Goal: Transaction & Acquisition: Purchase product/service

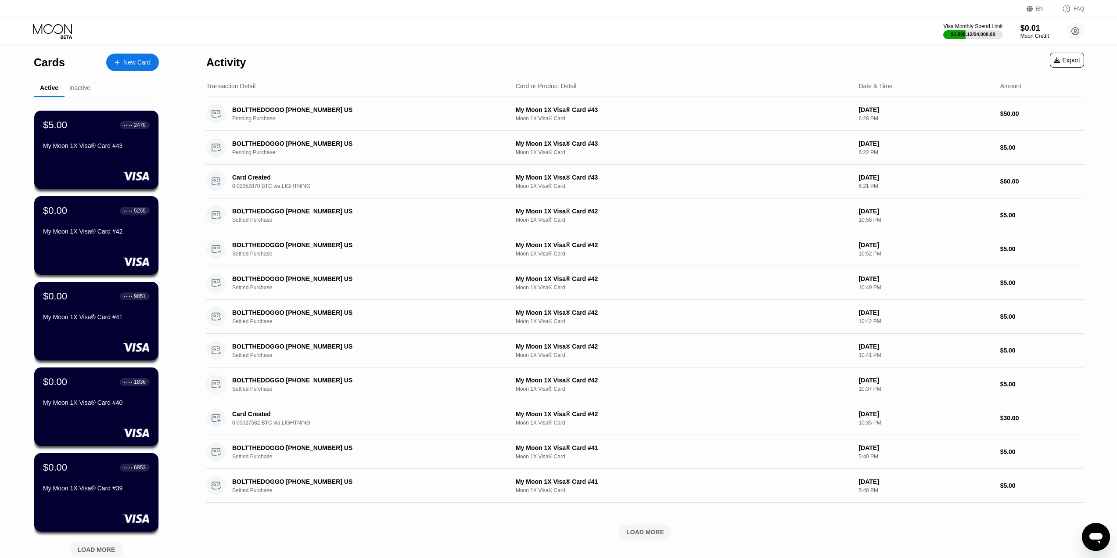
click at [130, 56] on div "New Card" at bounding box center [132, 63] width 53 height 18
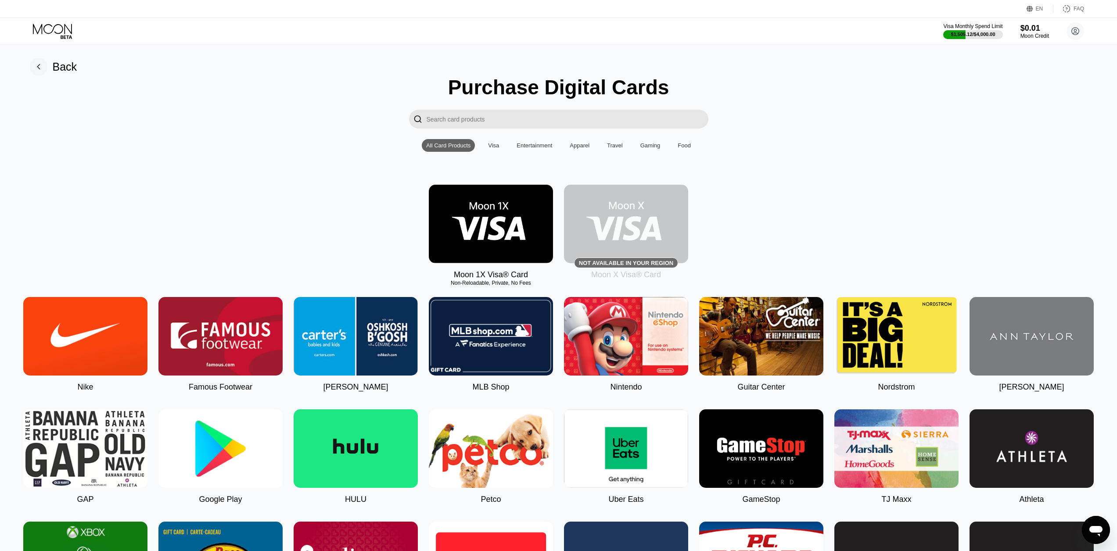
click at [499, 227] on img at bounding box center [491, 224] width 124 height 79
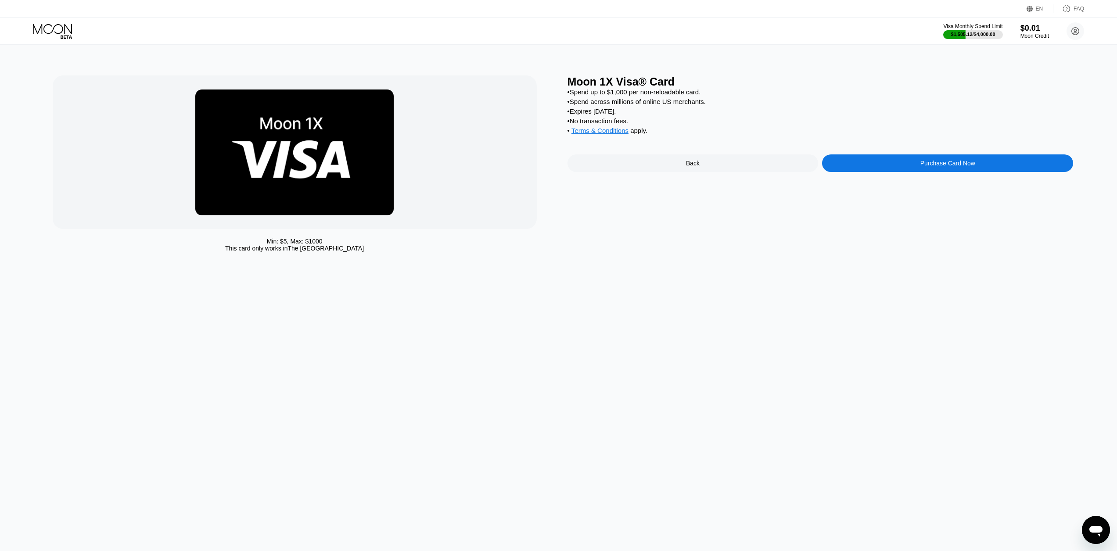
click at [864, 169] on div "Purchase Card Now" at bounding box center [947, 163] width 251 height 18
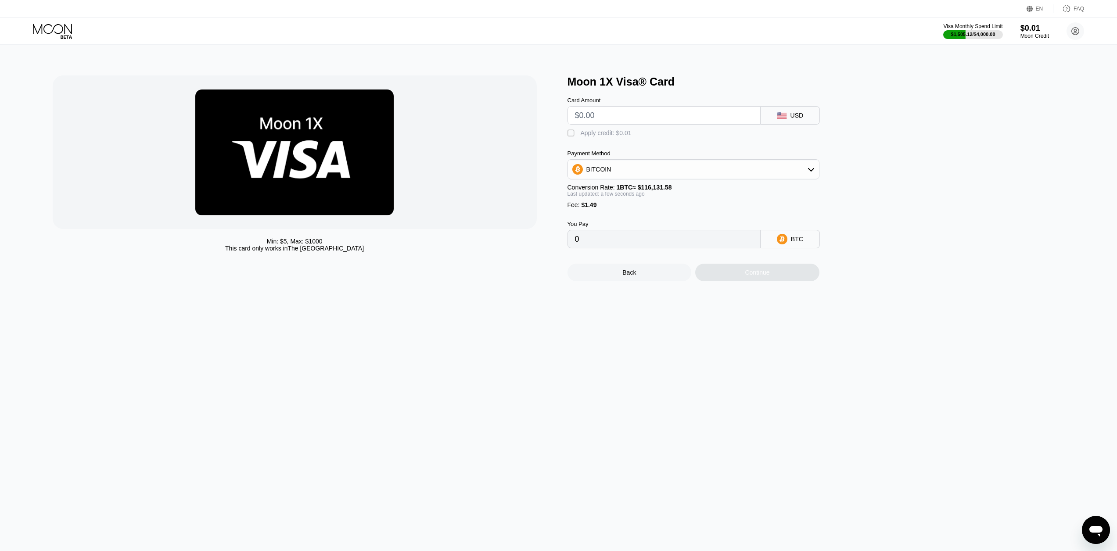
click at [628, 122] on input "text" at bounding box center [664, 116] width 178 height 18
type input "$45"
type input "0.00040033"
type input "$450"
type input "0.00388775"
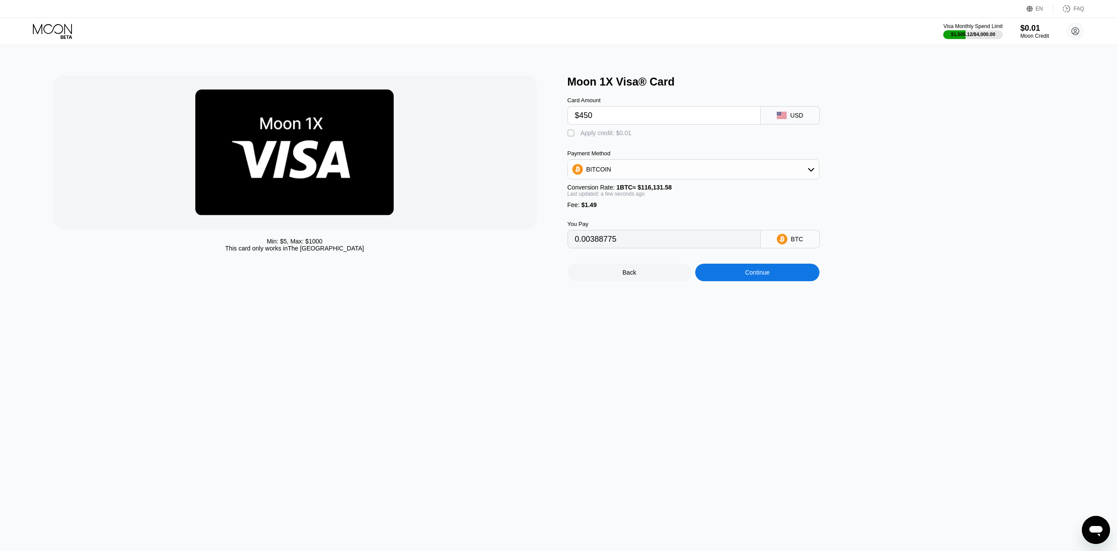
type input "$45"
type input "0.00040033"
type input "$4"
type input "0.00004728"
type input "0"
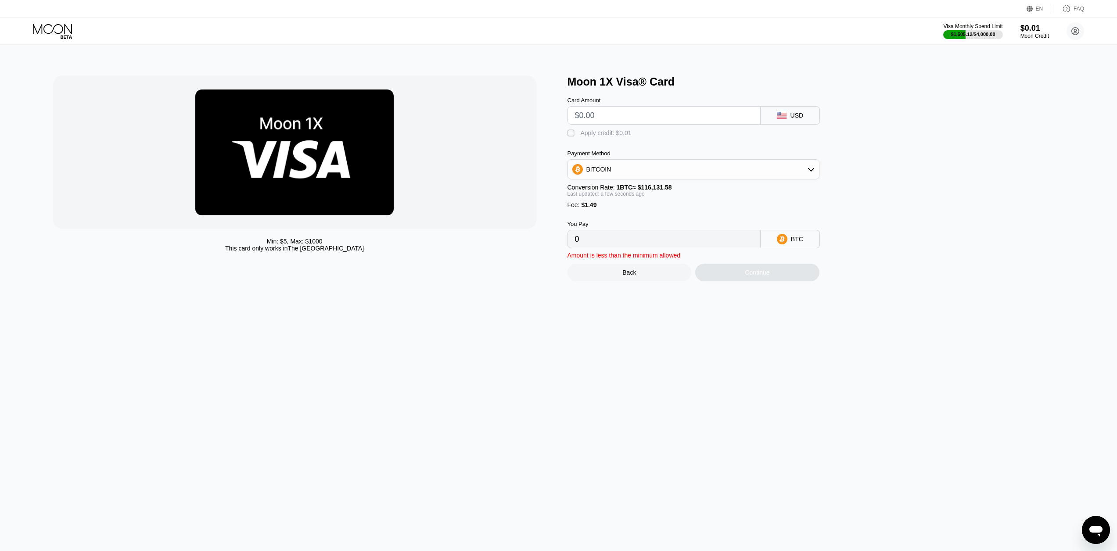
type input "$5"
type input "0.00005589"
type input "$50"
type input "0.00044338"
click at [752, 281] on div "Continue" at bounding box center [757, 273] width 124 height 18
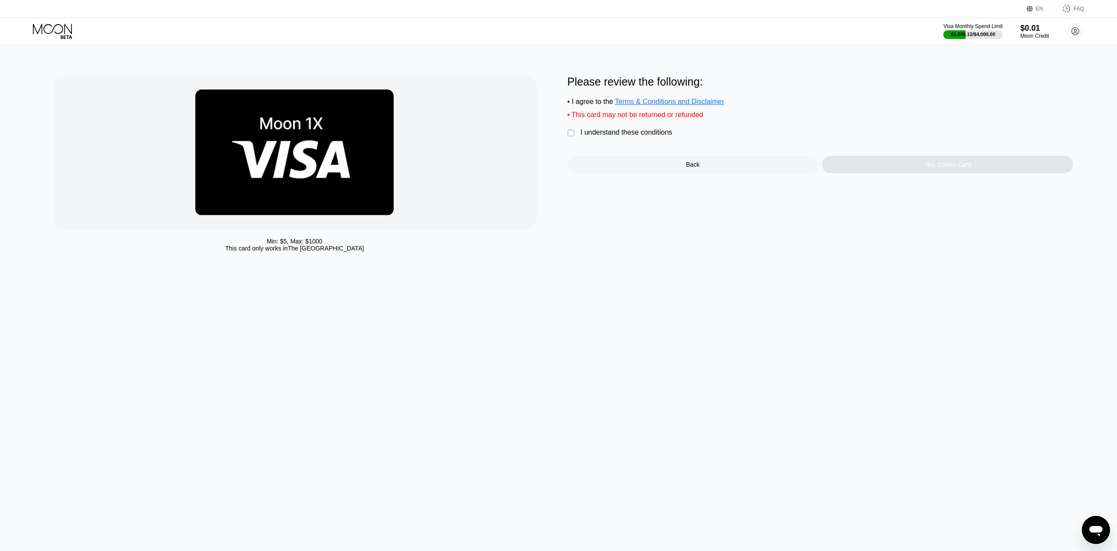
click at [620, 138] on div " I understand these conditions" at bounding box center [621, 133] width 109 height 9
click at [872, 167] on div "Yes, Create Card" at bounding box center [947, 165] width 251 height 18
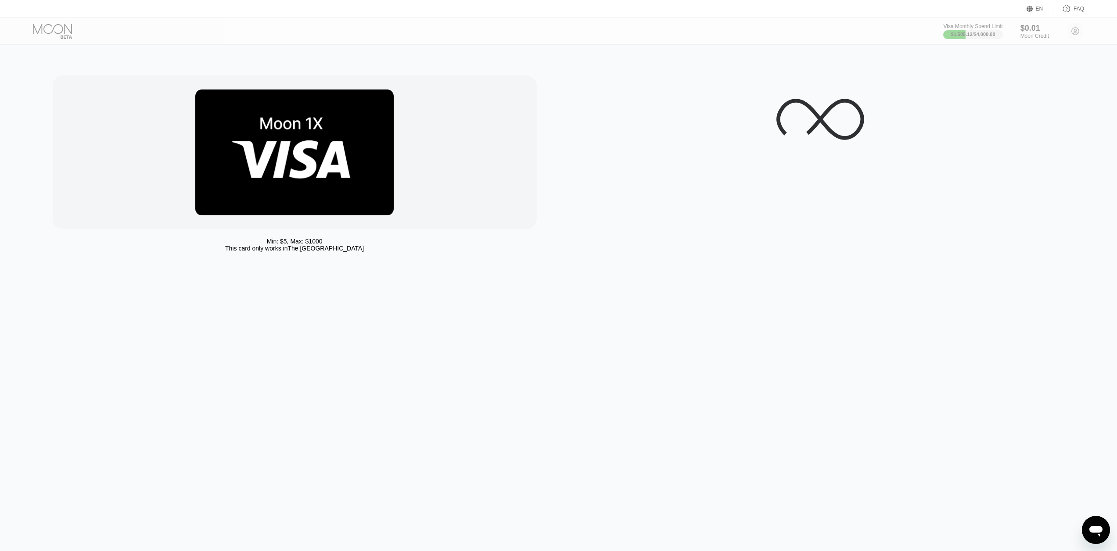
drag, startPoint x: 472, startPoint y: 176, endPoint x: 440, endPoint y: 159, distance: 36.5
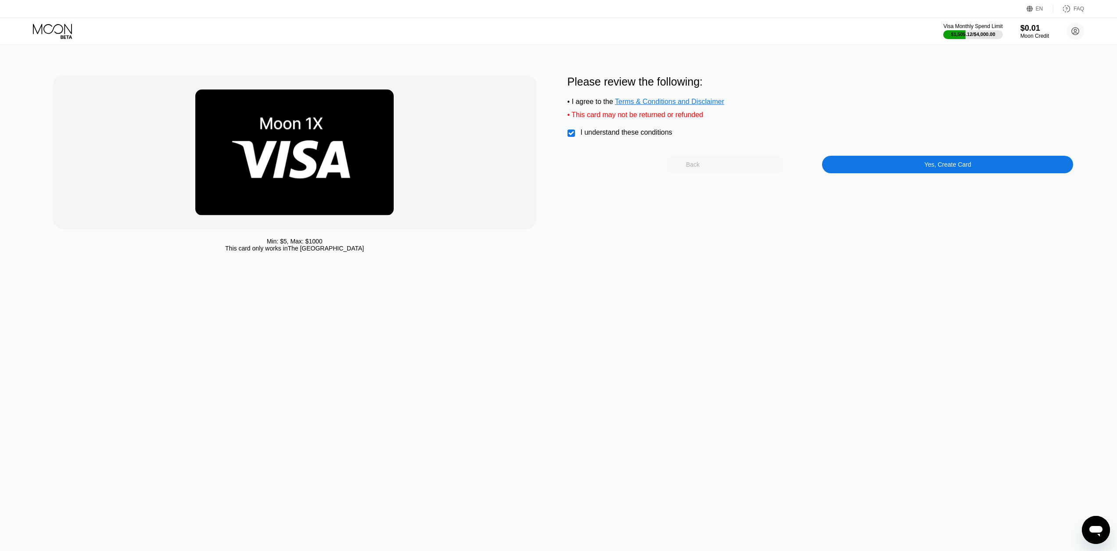
click at [714, 172] on div "Back" at bounding box center [692, 165] width 251 height 18
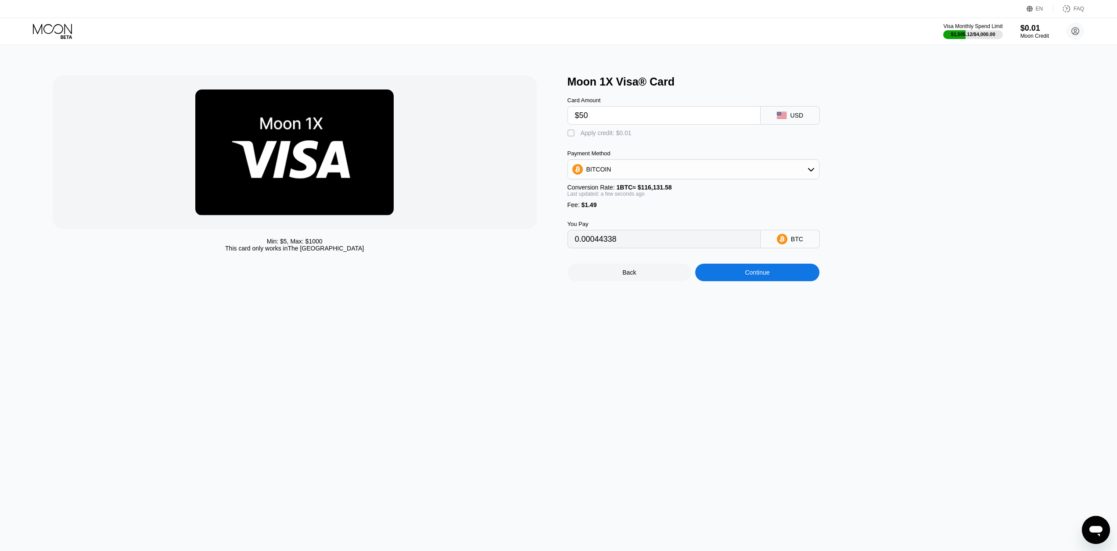
drag, startPoint x: 637, startPoint y: 126, endPoint x: 631, endPoint y: 120, distance: 8.4
click at [631, 121] on input "$50" at bounding box center [664, 116] width 178 height 18
drag, startPoint x: 631, startPoint y: 120, endPoint x: 445, endPoint y: 107, distance: 186.6
click at [486, 112] on div "Min: $ 5 , Max: $ 1000 This card only works in The United States Moon 1X Visa® …" at bounding box center [559, 178] width 1012 height 206
type input "$1"
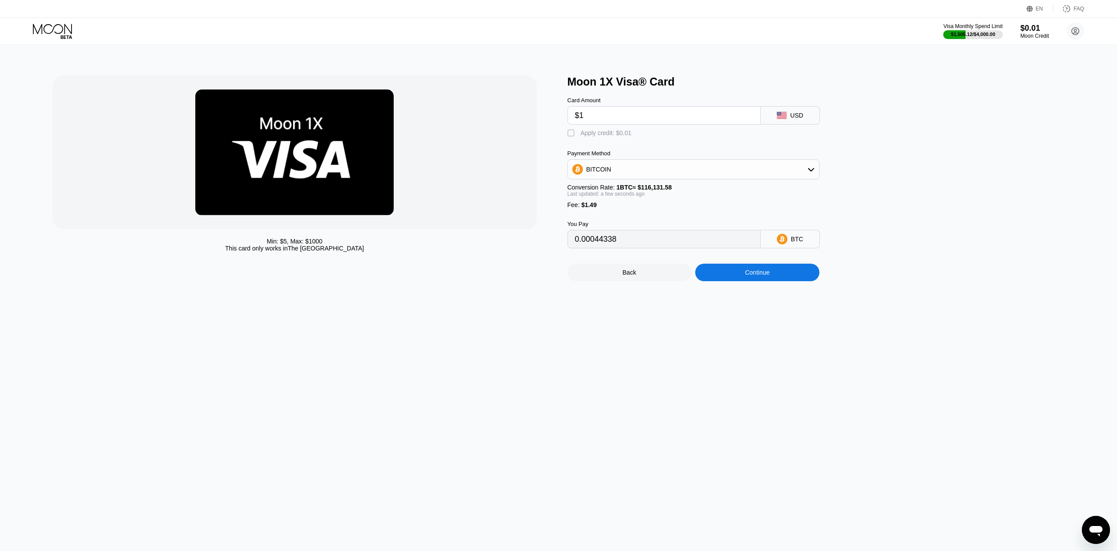
type input "0.00002145"
type input "$10"
type input "0.00009894"
type input "$100"
type input "0.00087393"
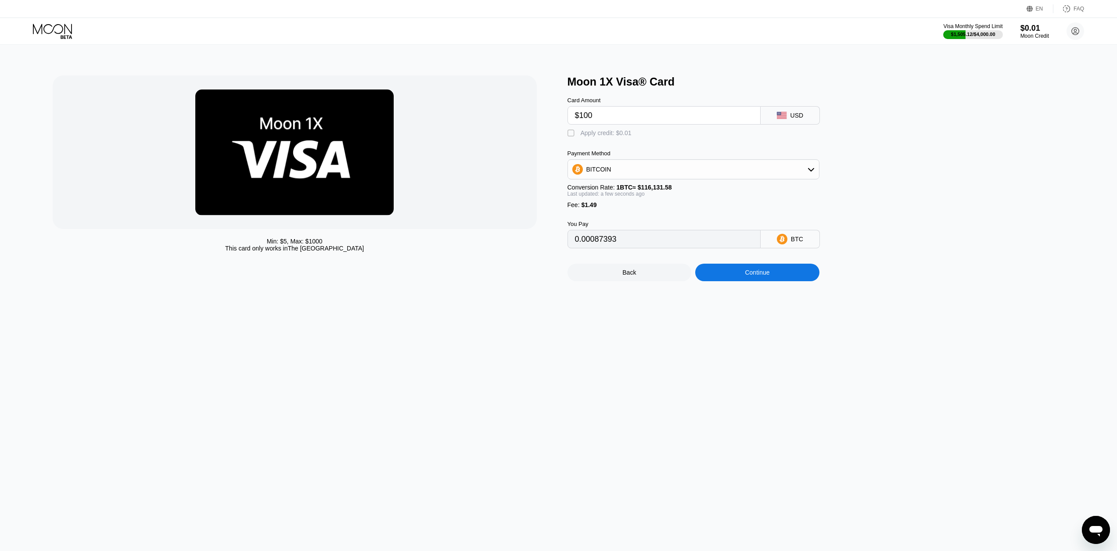
type input "$100"
click at [770, 278] on div "Continue" at bounding box center [757, 273] width 124 height 18
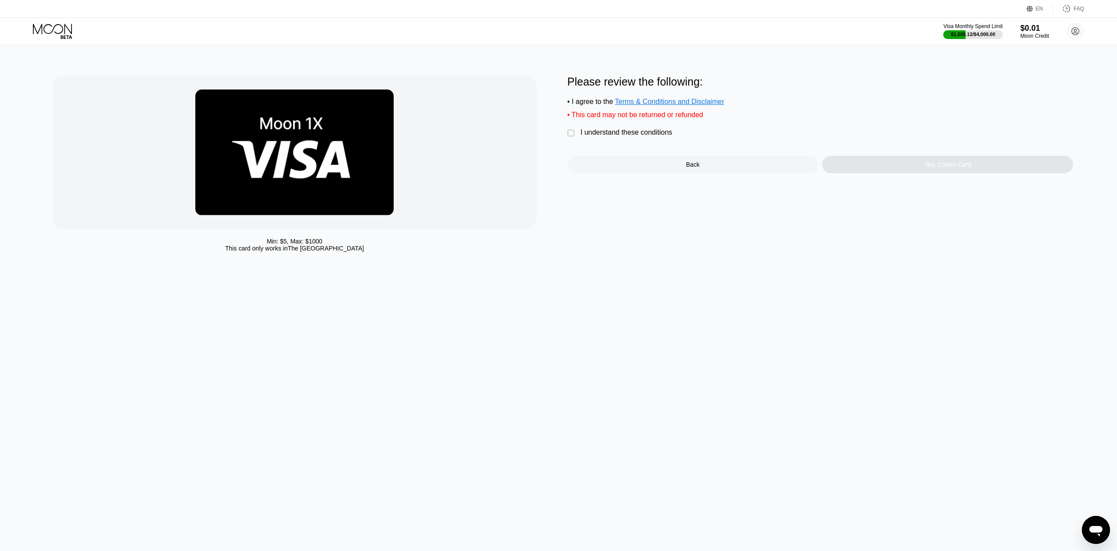
click at [649, 136] on div "I understand these conditions" at bounding box center [627, 133] width 92 height 8
click at [855, 164] on div "Yes, Create Card" at bounding box center [947, 165] width 251 height 18
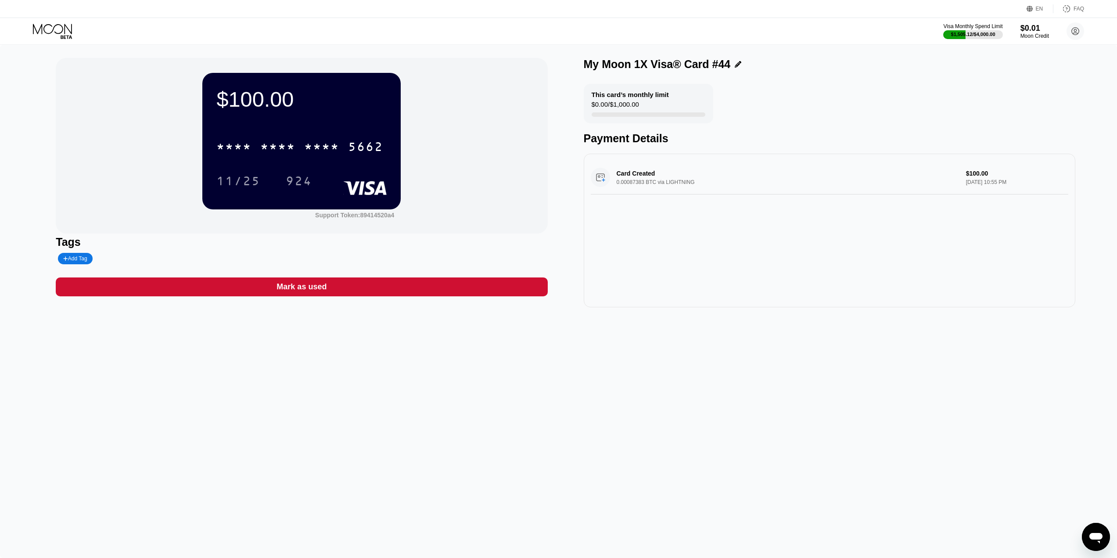
click at [266, 164] on div "* * * * * * * * * * * * 5662 11/25 924" at bounding box center [301, 155] width 170 height 52
click at [274, 151] on div "* * * *" at bounding box center [277, 148] width 35 height 14
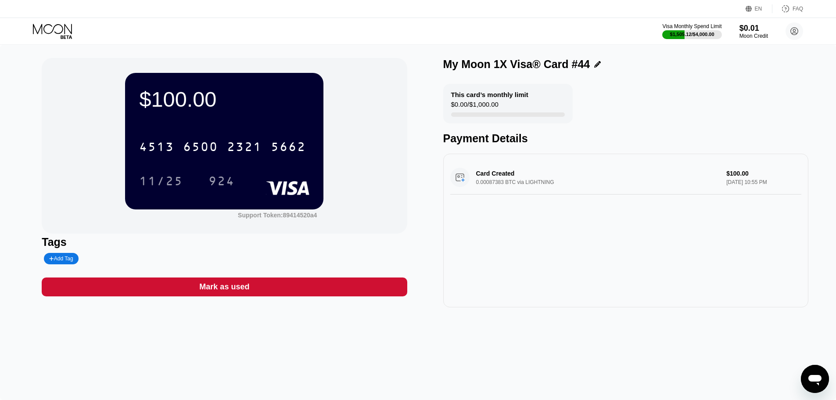
click at [190, 132] on div "[CREDIT_CARD_NUMBER]" at bounding box center [224, 144] width 170 height 30
click at [200, 137] on div "[CREDIT_CARD_NUMBER]" at bounding box center [222, 147] width 177 height 22
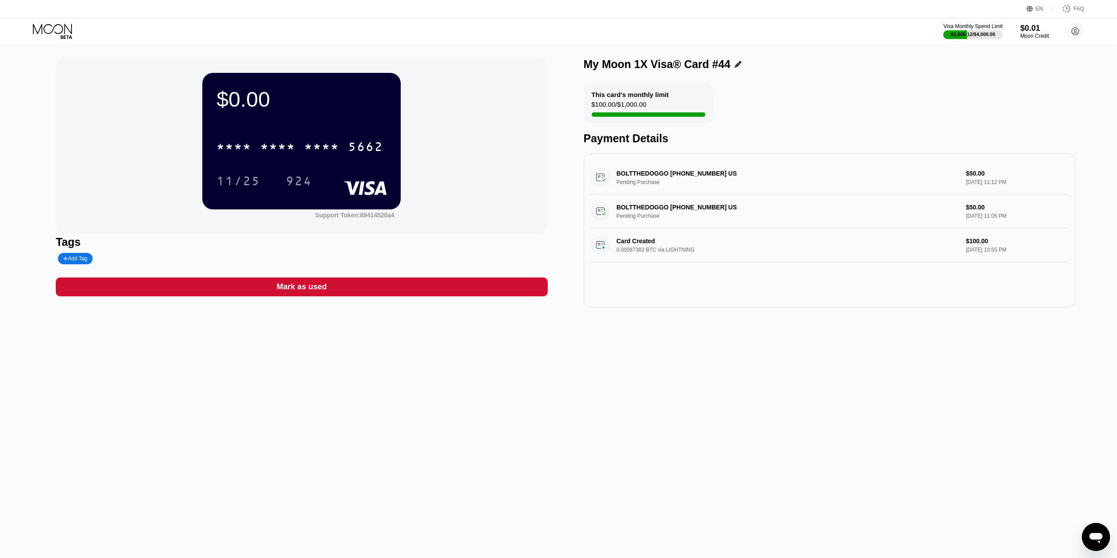
click at [46, 29] on icon at bounding box center [53, 31] width 41 height 15
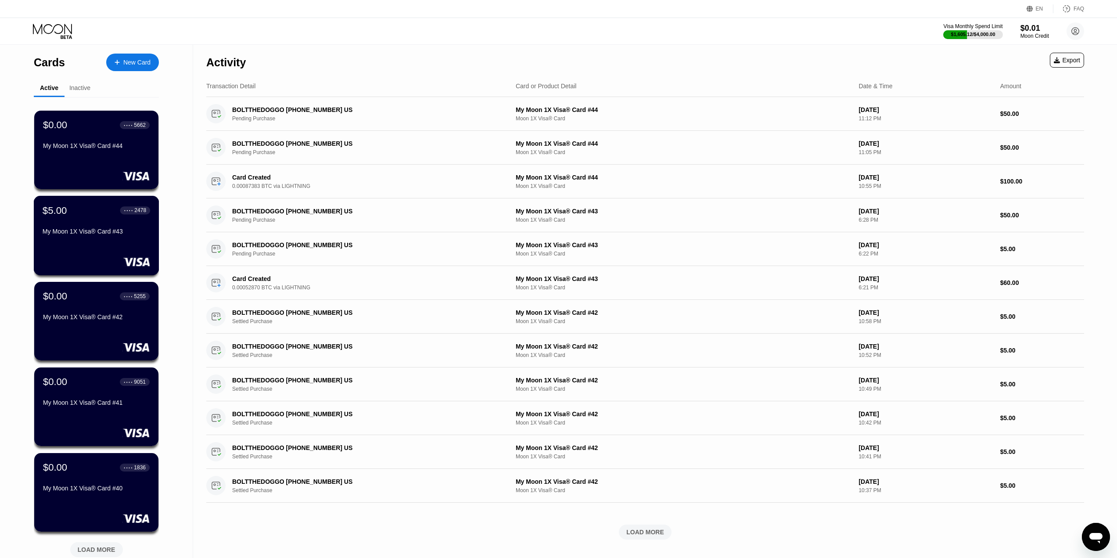
click at [79, 235] on div "My Moon 1X Visa® Card #43" at bounding box center [97, 231] width 108 height 7
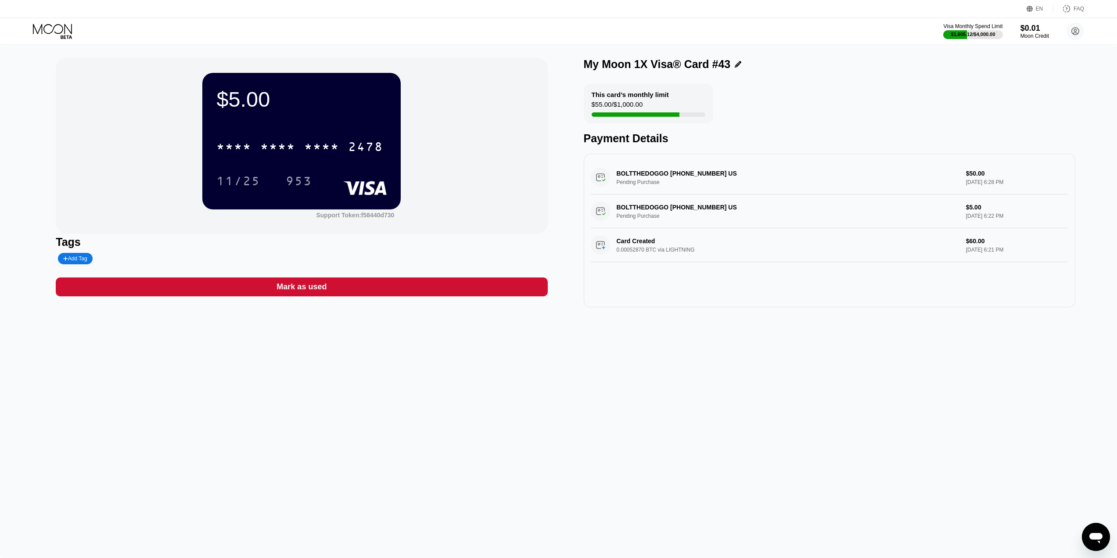
click at [303, 155] on div "* * * * * * * * * * * * 2478" at bounding box center [299, 147] width 177 height 22
click at [271, 141] on div "4513 6500 2306 2478" at bounding box center [299, 147] width 177 height 22
click at [267, 154] on div "* * * *" at bounding box center [277, 148] width 35 height 14
